Goal: Task Accomplishment & Management: Complete application form

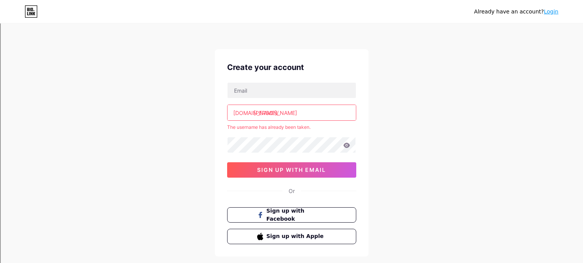
click at [272, 113] on input "[PERSON_NAME]" at bounding box center [291, 112] width 128 height 15
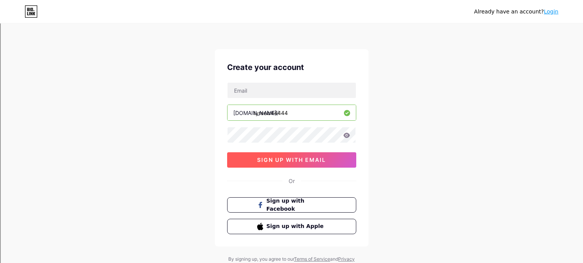
type input "tyreeis44444"
click at [298, 163] on span "sign up with email" at bounding box center [291, 159] width 69 height 7
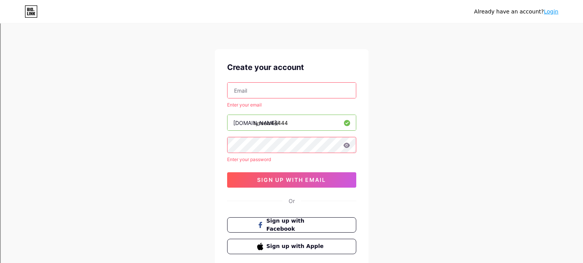
click at [286, 85] on input "text" at bounding box center [291, 90] width 128 height 15
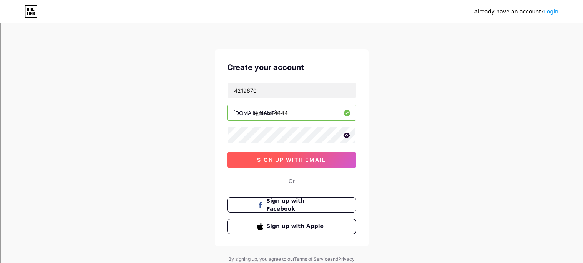
click at [350, 162] on button "sign up with email" at bounding box center [291, 159] width 129 height 15
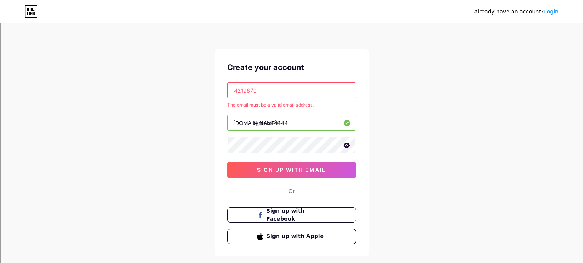
click at [315, 88] on input "4219670" at bounding box center [291, 90] width 128 height 15
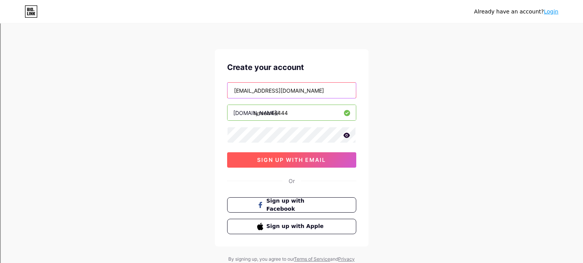
type input "[EMAIL_ADDRESS][DOMAIN_NAME]"
click at [302, 153] on button "sign up with email" at bounding box center [291, 159] width 129 height 15
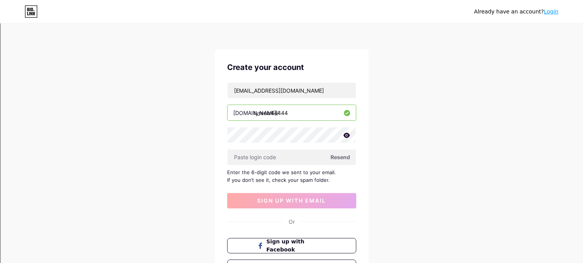
click at [338, 160] on span "Resend" at bounding box center [340, 157] width 20 height 8
click at [512, 8] on div "Already have an account? Login" at bounding box center [516, 12] width 84 height 8
